Goal: Use online tool/utility: Utilize a website feature to perform a specific function

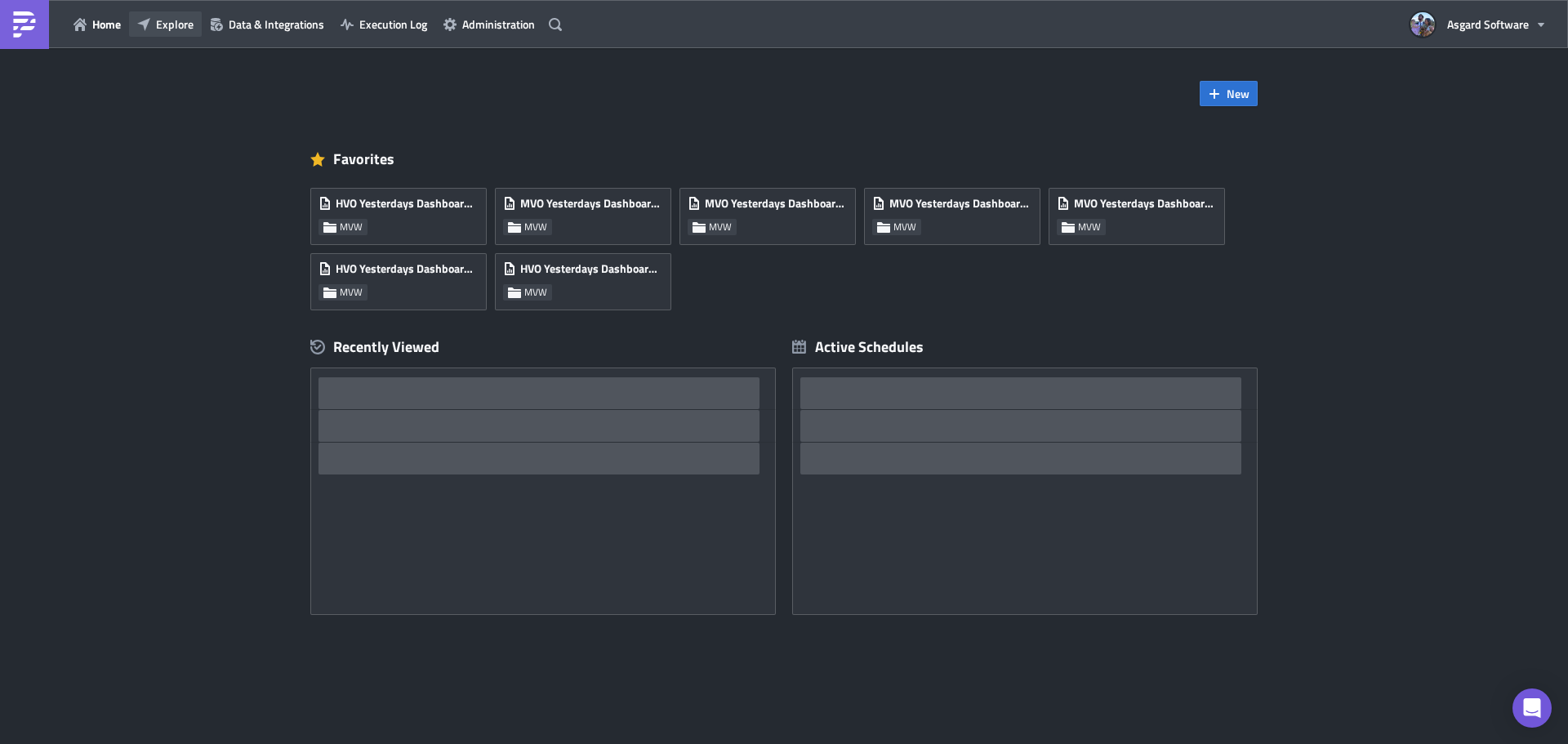
drag, startPoint x: 178, startPoint y: 23, endPoint x: 178, endPoint y: 32, distance: 9.0
click at [178, 23] on span "Explore" at bounding box center [174, 24] width 37 height 17
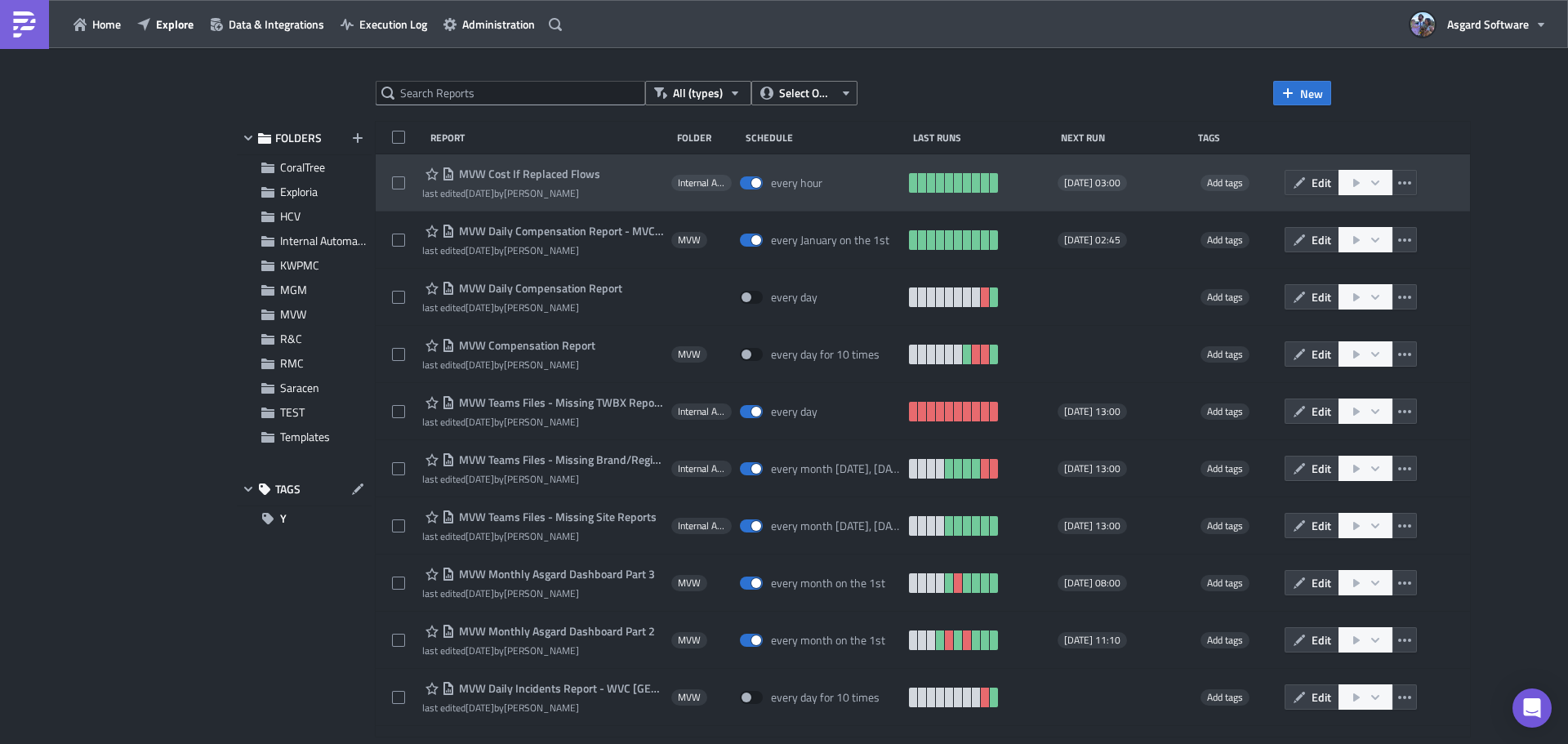
click at [561, 176] on span "MVW Cost If Replaced Flows" at bounding box center [527, 174] width 145 height 14
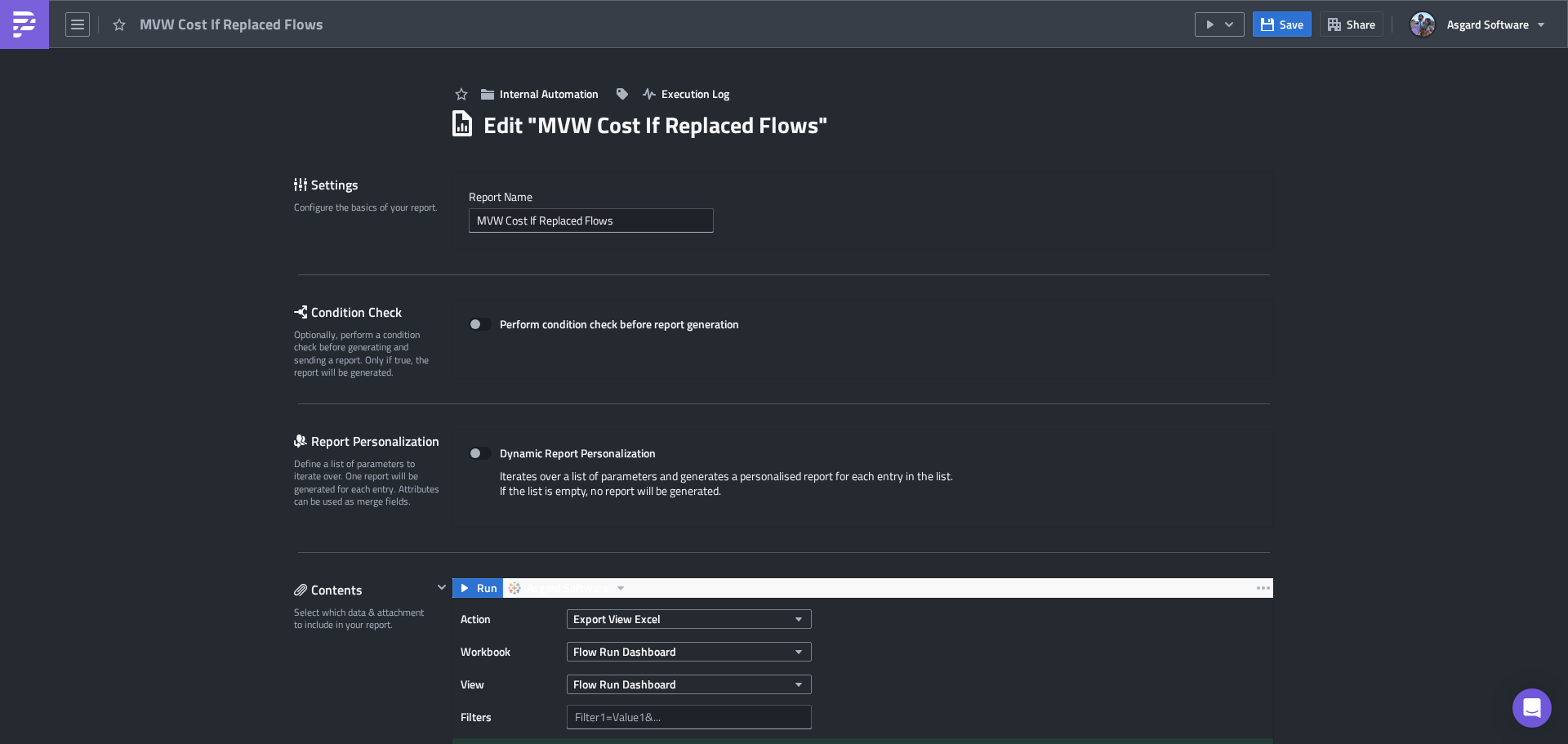
drag, startPoint x: 41, startPoint y: 29, endPoint x: 26, endPoint y: 37, distance: 17.0
click at [41, 28] on link at bounding box center [24, 24] width 49 height 49
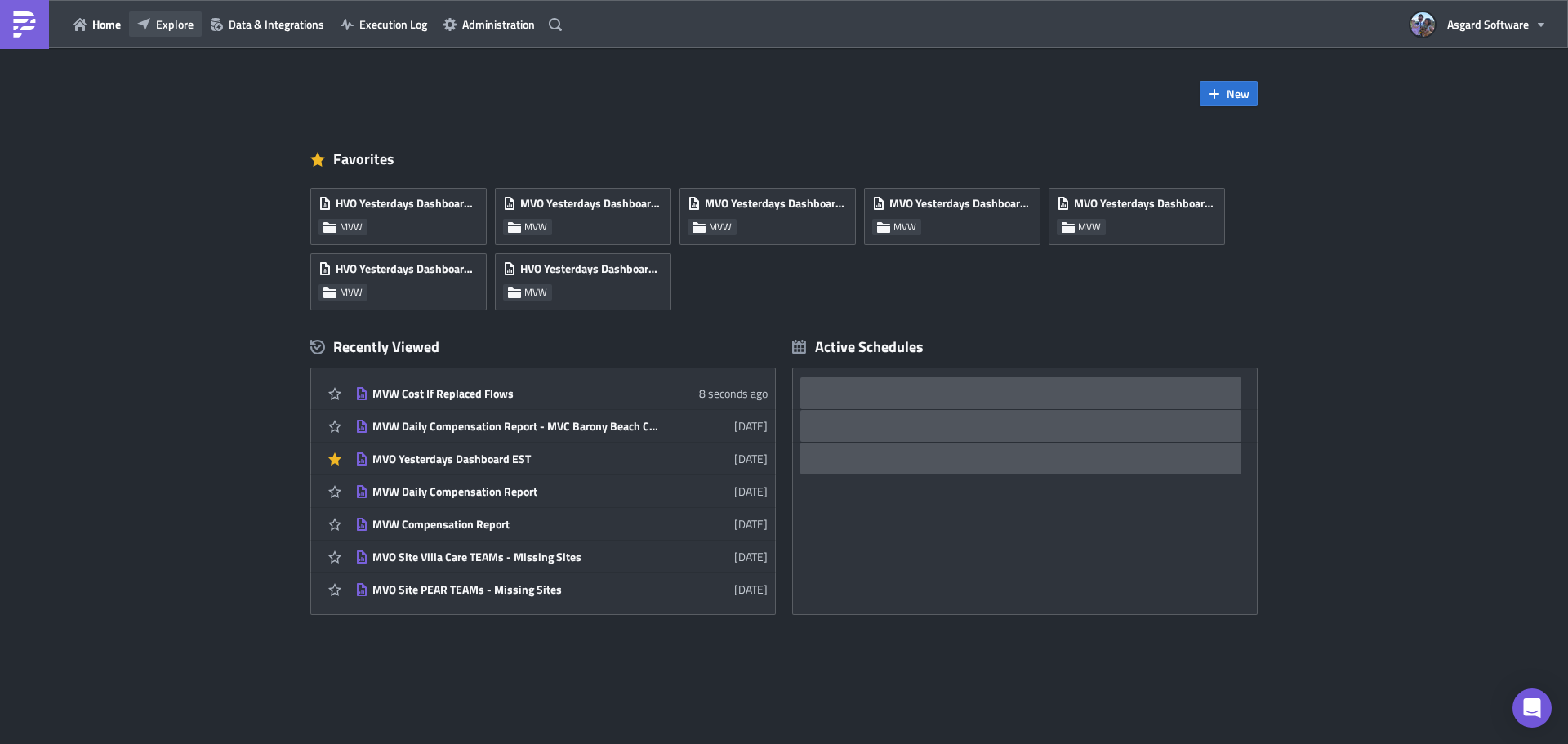
click at [167, 15] on span "Explore" at bounding box center [174, 24] width 37 height 17
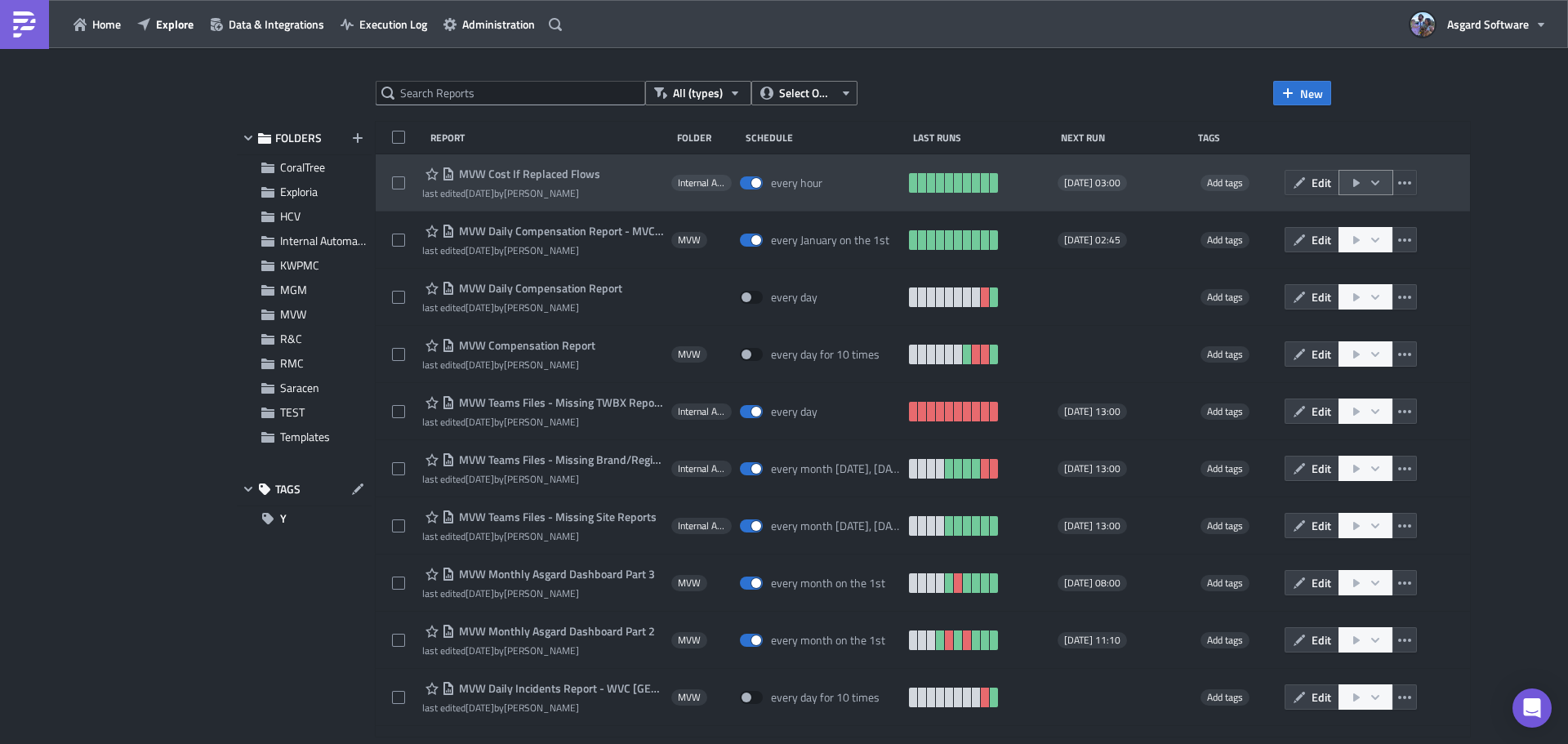
click at [1339, 181] on button "button" at bounding box center [1365, 182] width 55 height 25
click at [1315, 186] on span "Edit" at bounding box center [1321, 182] width 19 height 17
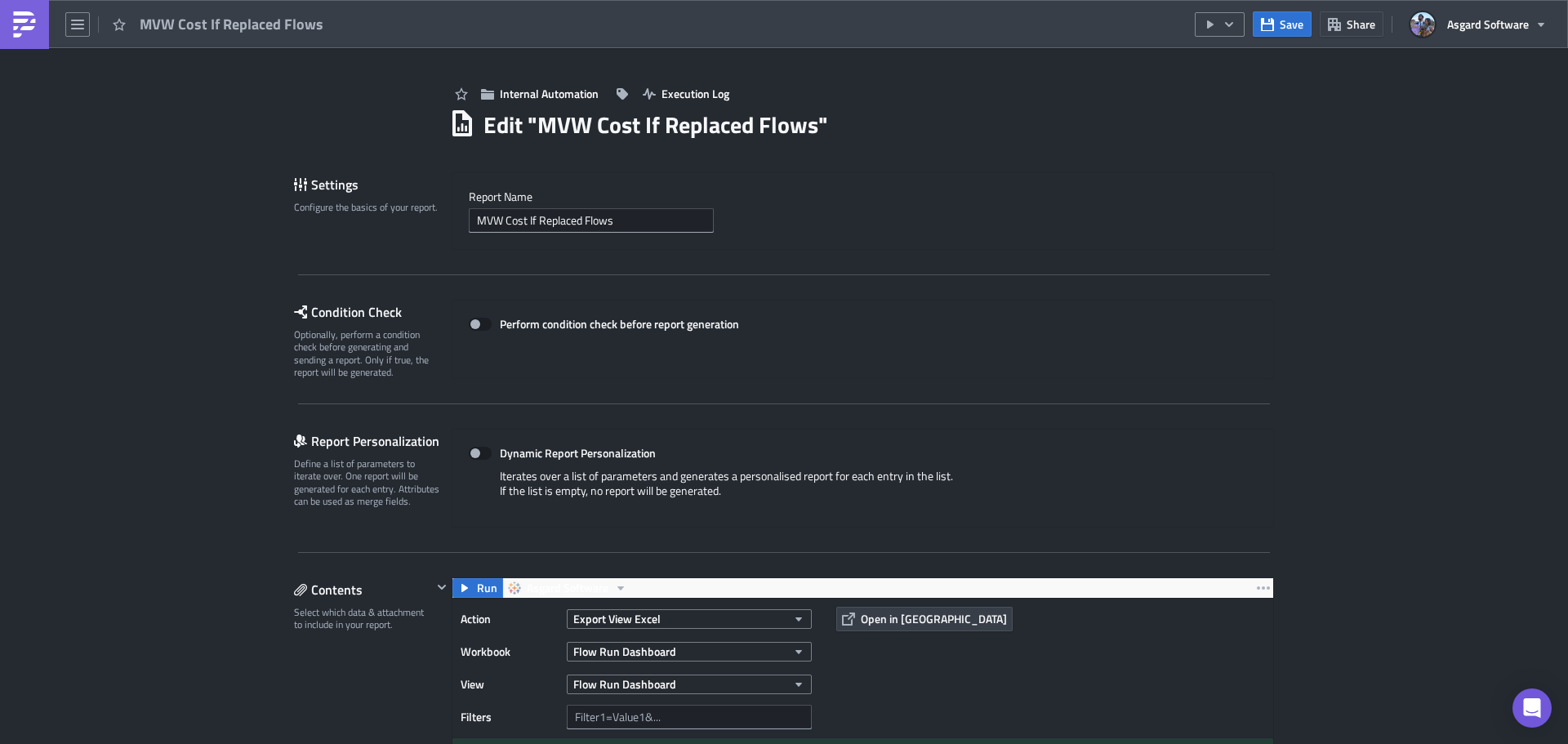
click at [1, 26] on link at bounding box center [24, 24] width 49 height 49
